Goal: Information Seeking & Learning: Learn about a topic

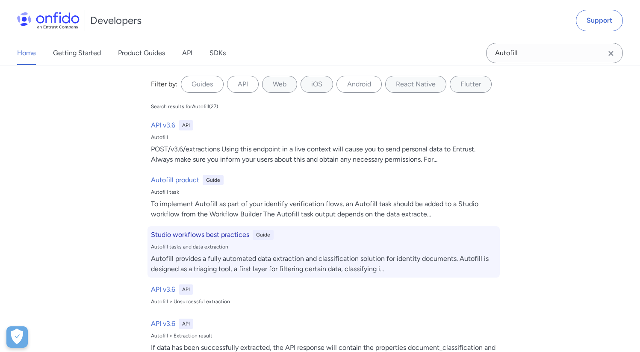
type input "Autofill"
click at [197, 238] on h6 "Studio workflows best practices" at bounding box center [200, 235] width 98 height 10
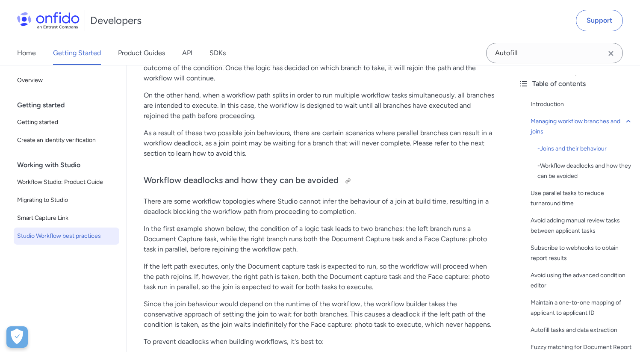
scroll to position [426, 0]
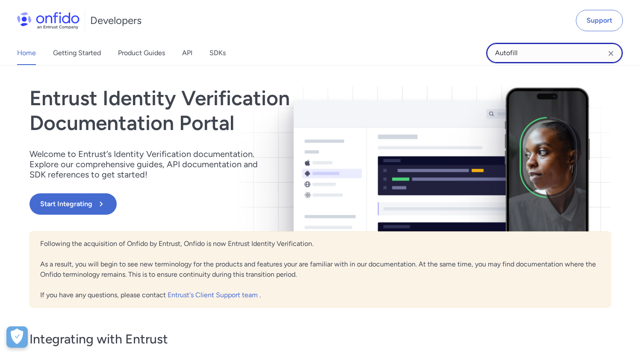
click at [543, 49] on input "Autofill" at bounding box center [554, 53] width 137 height 21
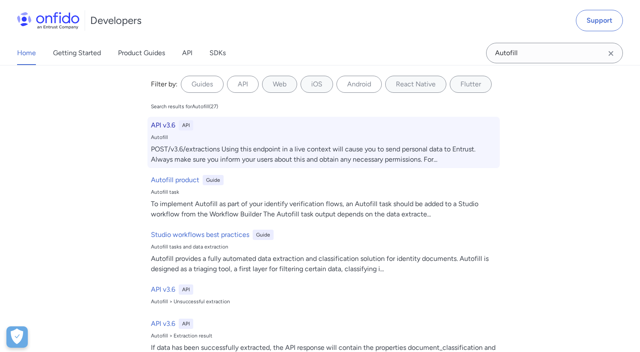
click at [166, 127] on h6 "API v3.6" at bounding box center [163, 125] width 24 height 10
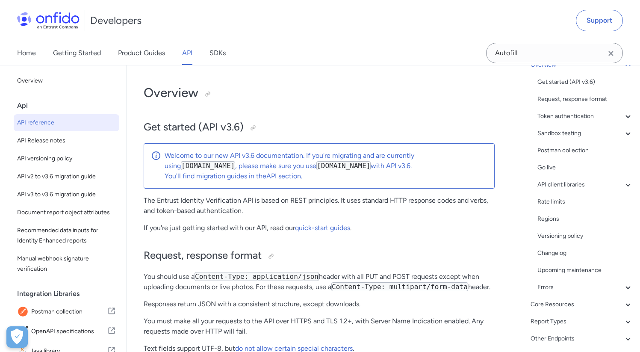
scroll to position [120, 0]
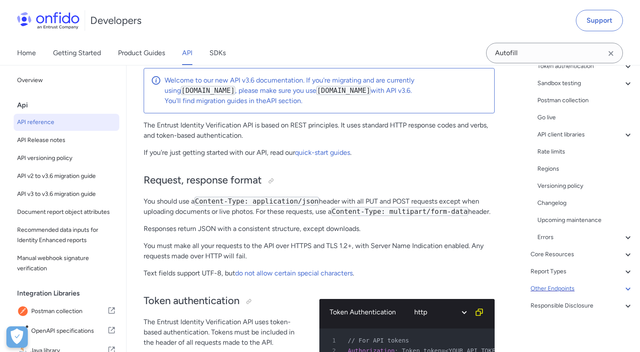
click at [566, 289] on div "Other Endpoints" at bounding box center [582, 288] width 103 height 10
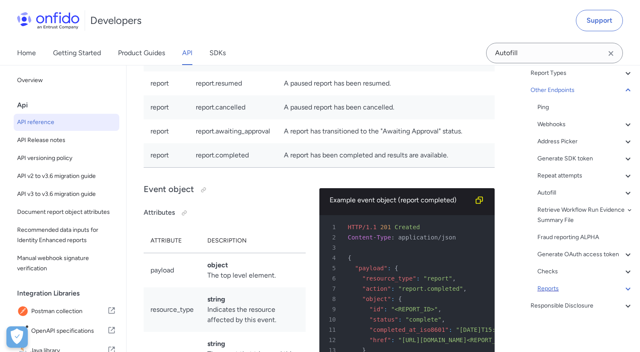
scroll to position [106, 0]
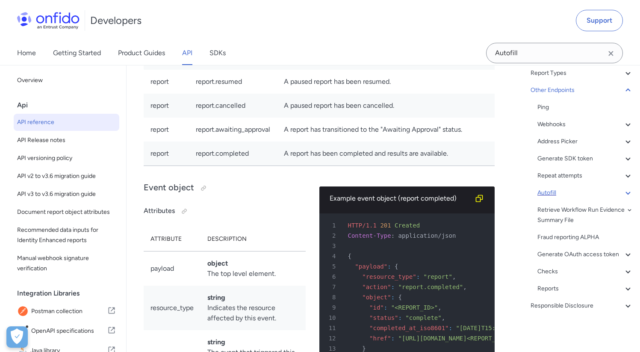
click at [552, 188] on div "Autofill" at bounding box center [585, 193] width 96 height 10
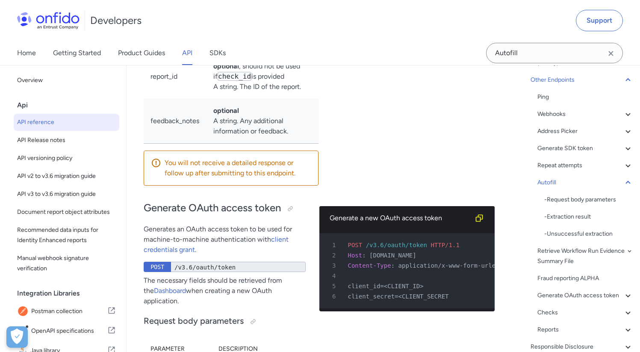
scroll to position [89062, 0]
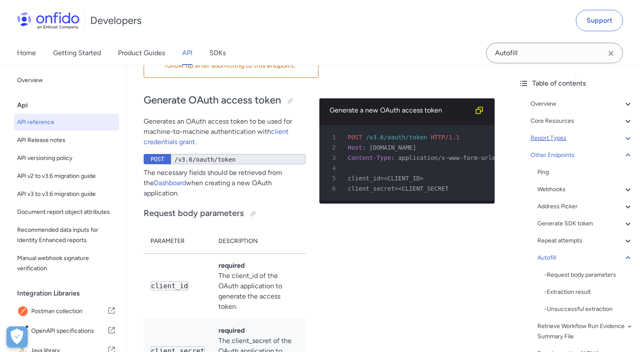
scroll to position [0, 0]
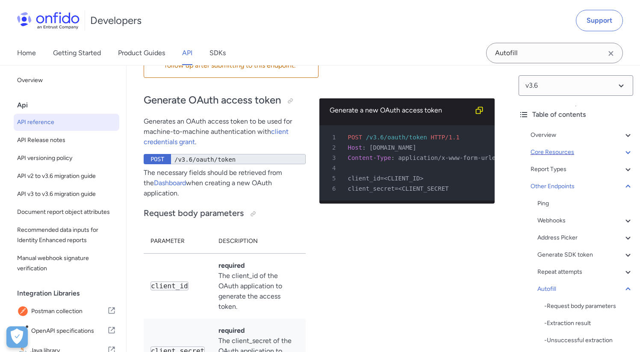
click at [556, 150] on div "Core Resources" at bounding box center [582, 152] width 103 height 10
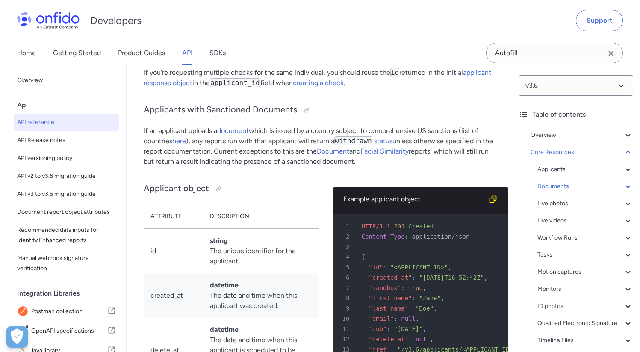
click at [565, 189] on div "Documents" at bounding box center [585, 186] width 96 height 10
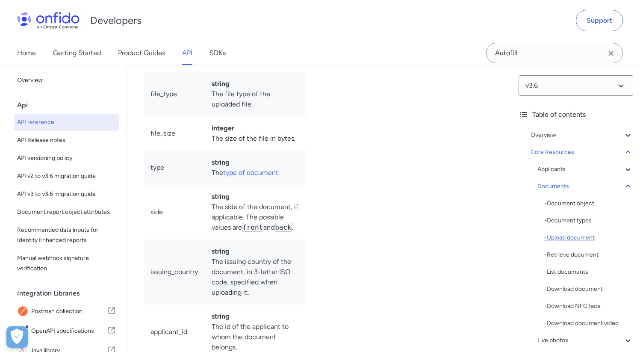
click at [589, 238] on div "- Upload document" at bounding box center [588, 238] width 89 height 10
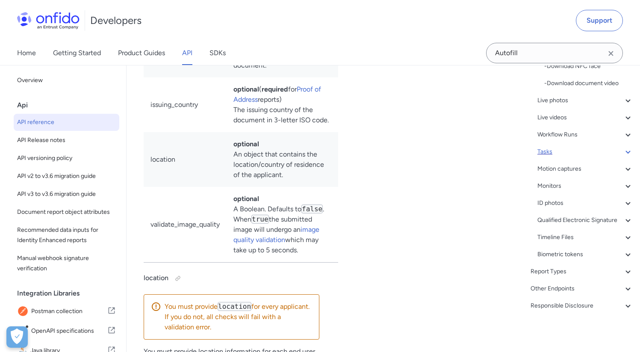
scroll to position [250, 0]
click at [550, 291] on div "Other Endpoints" at bounding box center [582, 288] width 103 height 10
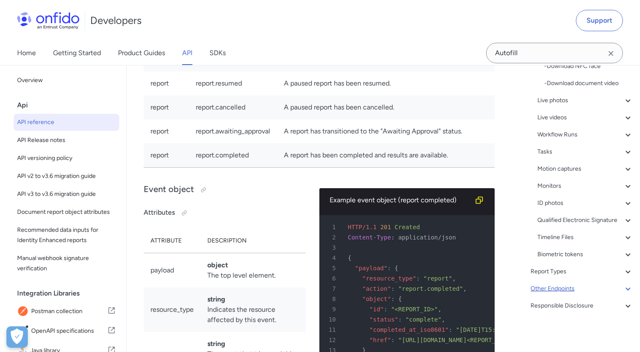
scroll to position [106, 0]
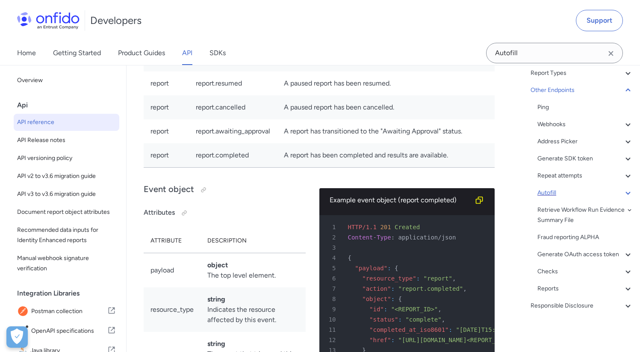
click at [555, 188] on div "Autofill" at bounding box center [585, 193] width 96 height 10
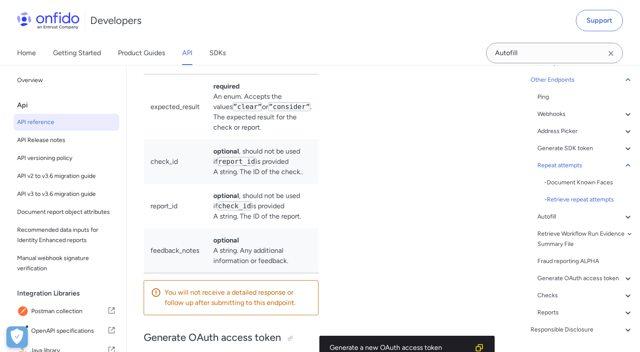
drag, startPoint x: 237, startPoint y: 248, endPoint x: 179, endPoint y: 247, distance: 57.7
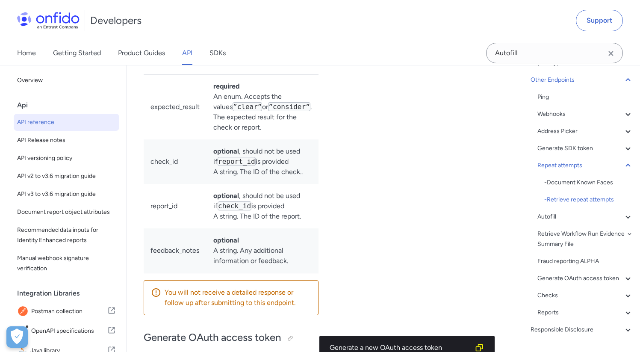
copy div "/v3.6/extractions"
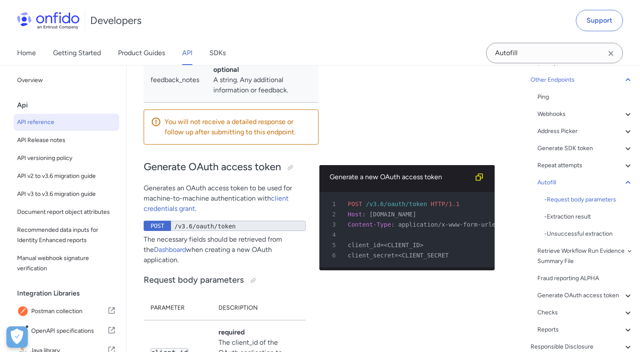
scroll to position [89031, 0]
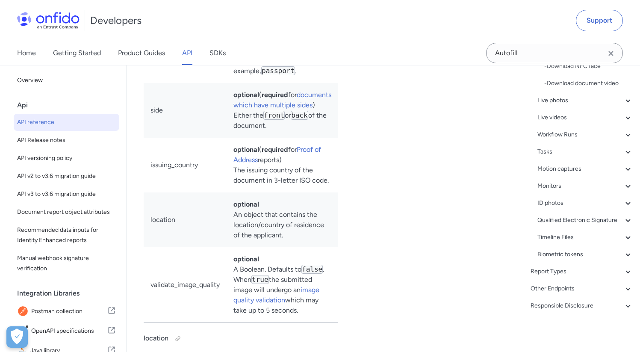
scroll to position [106, 0]
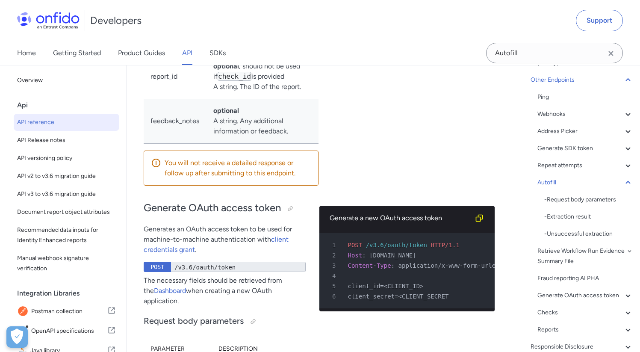
drag, startPoint x: 204, startPoint y: 249, endPoint x: 222, endPoint y: 272, distance: 29.2
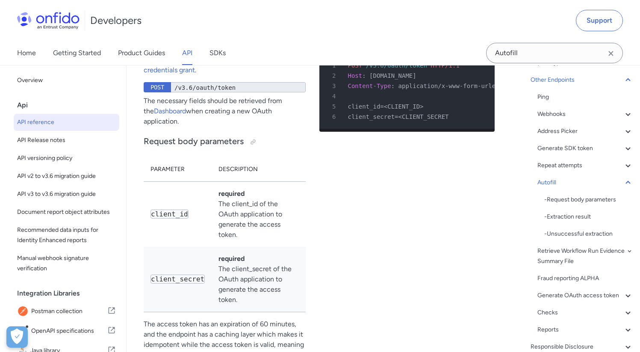
scroll to position [89284, 0]
